Goal: Transaction & Acquisition: Purchase product/service

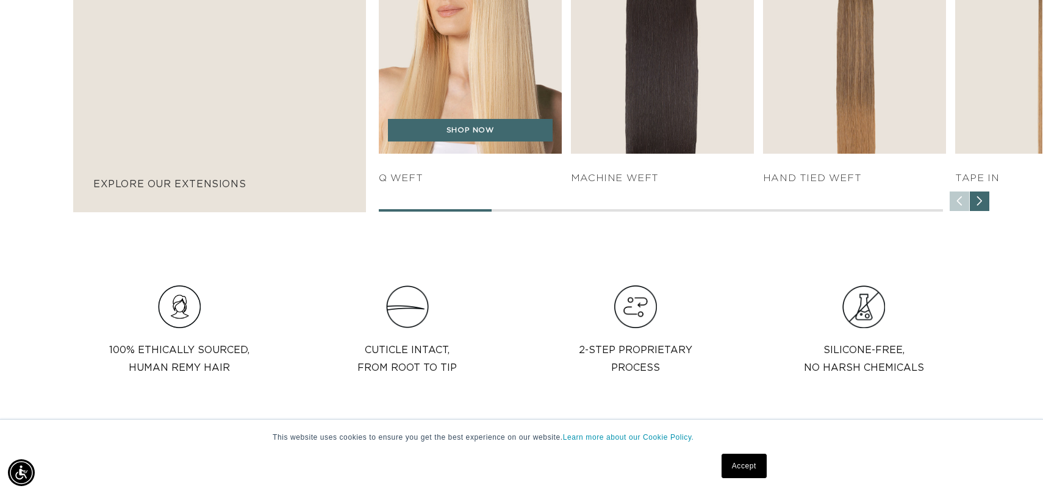
scroll to position [980, 0]
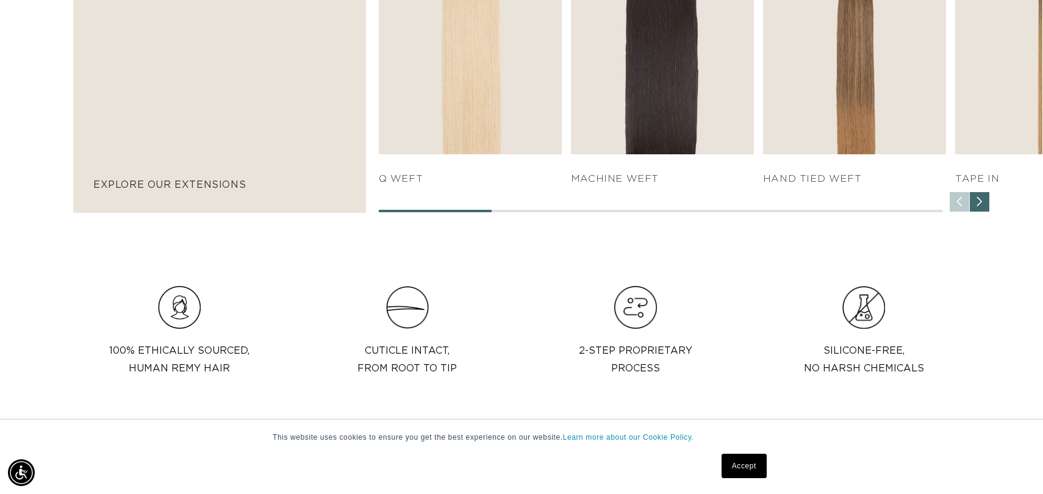
click at [742, 467] on link "Accept" at bounding box center [744, 466] width 45 height 24
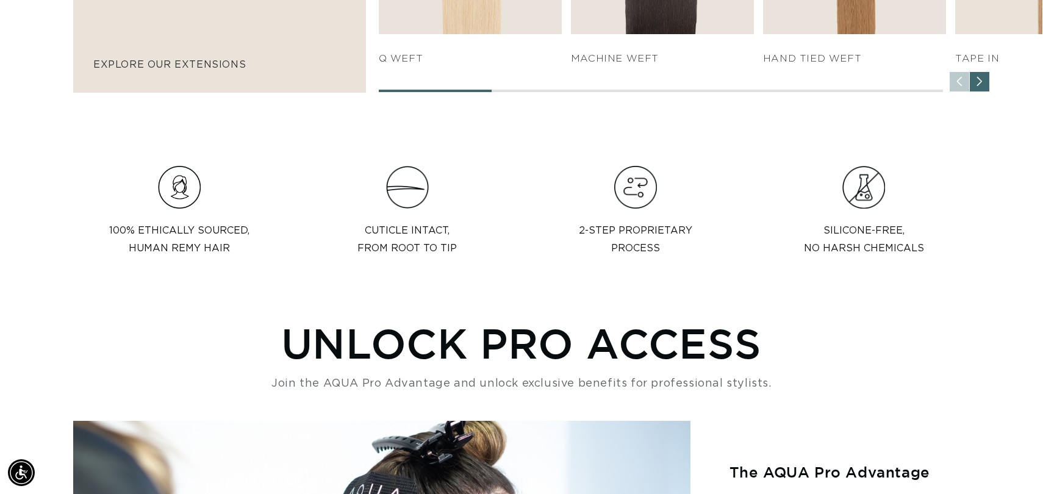
scroll to position [1102, 0]
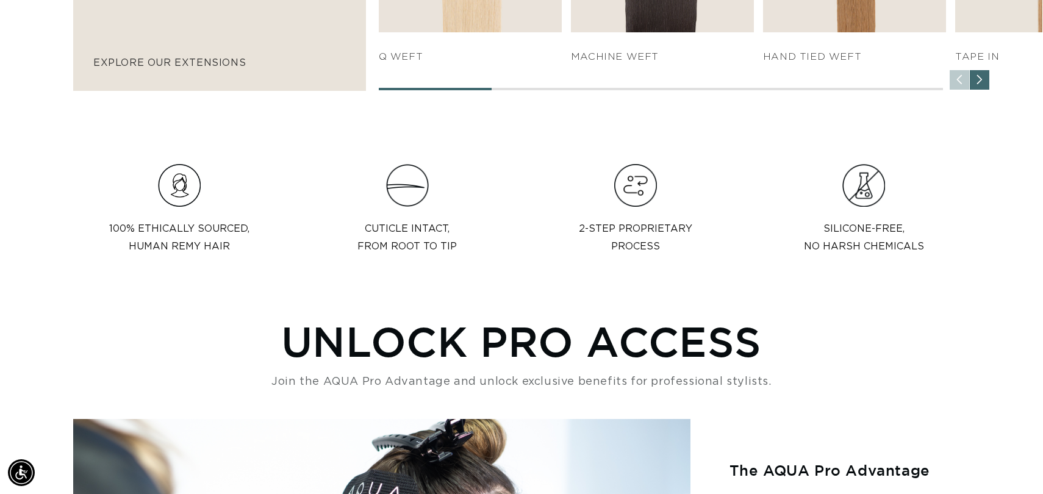
click at [984, 81] on div "Next slide" at bounding box center [980, 80] width 20 height 20
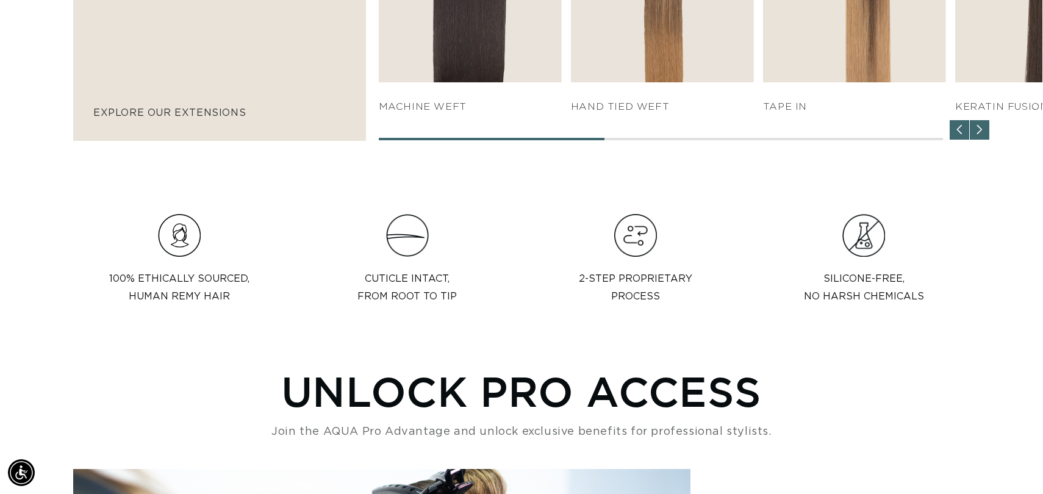
scroll to position [1051, 0]
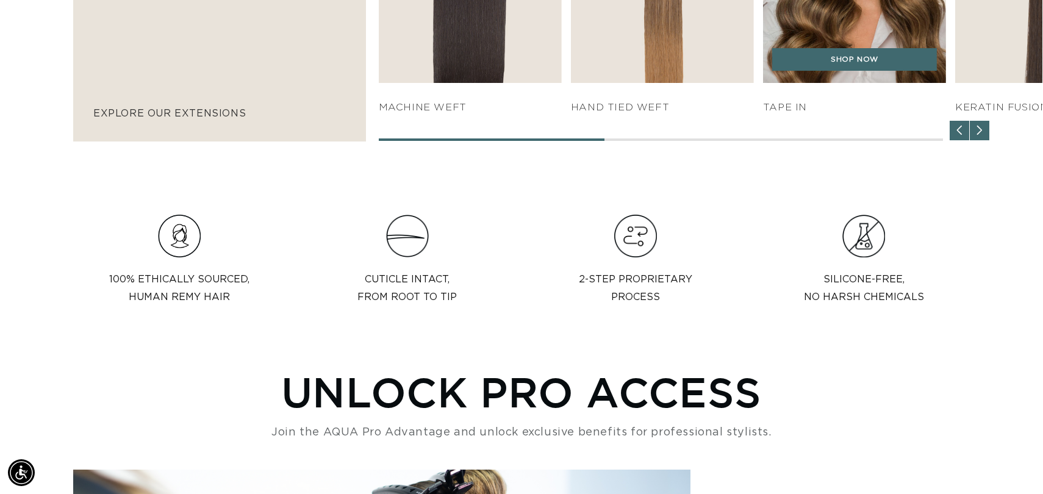
click at [800, 65] on link "SHOP NOW" at bounding box center [855, 59] width 165 height 23
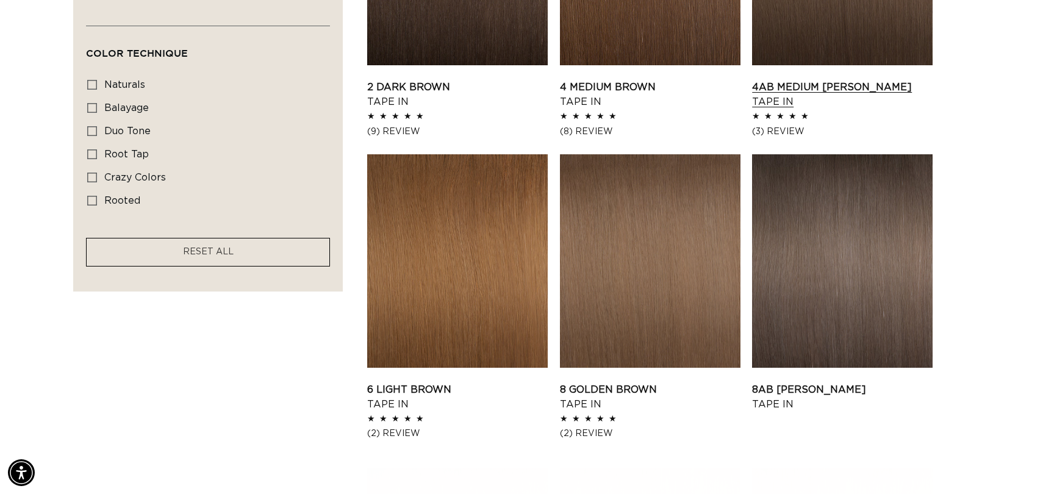
scroll to position [0, 957]
